Goal: Navigation & Orientation: Find specific page/section

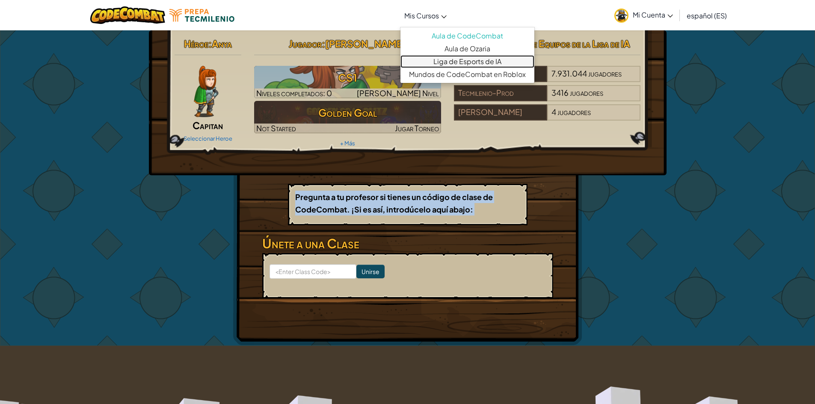
click at [468, 60] on link "Liga de Esports de IA" at bounding box center [467, 61] width 134 height 13
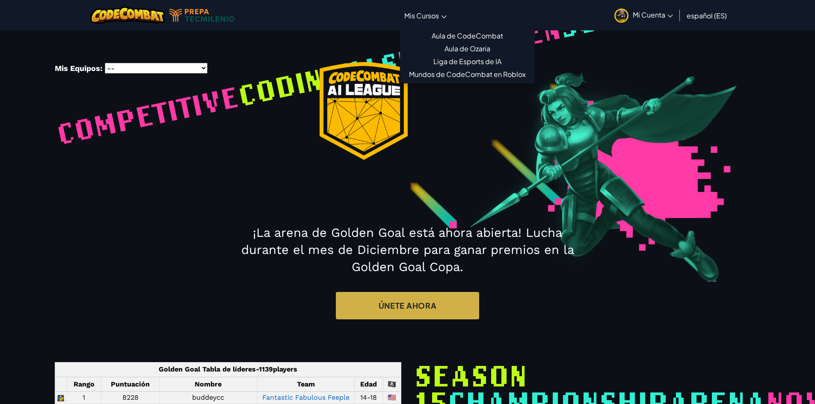
click at [426, 11] on span "Mis Cursos" at bounding box center [421, 15] width 35 height 9
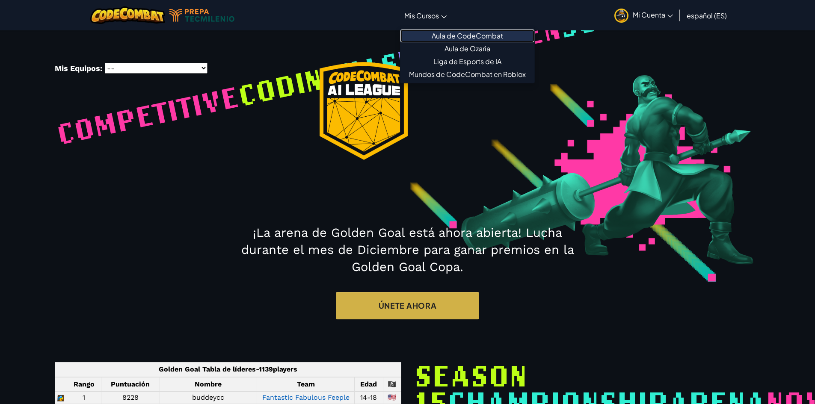
click at [462, 31] on link "Aula de CodeCombat" at bounding box center [467, 36] width 134 height 13
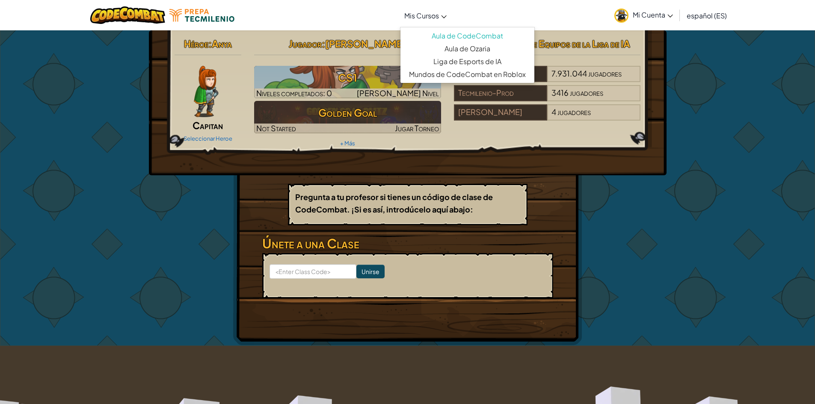
click at [430, 20] on link "Mis Cursos" at bounding box center [425, 15] width 51 height 23
click at [445, 46] on link "Aula de Ozaria" at bounding box center [467, 48] width 134 height 13
